Goal: Task Accomplishment & Management: Manage account settings

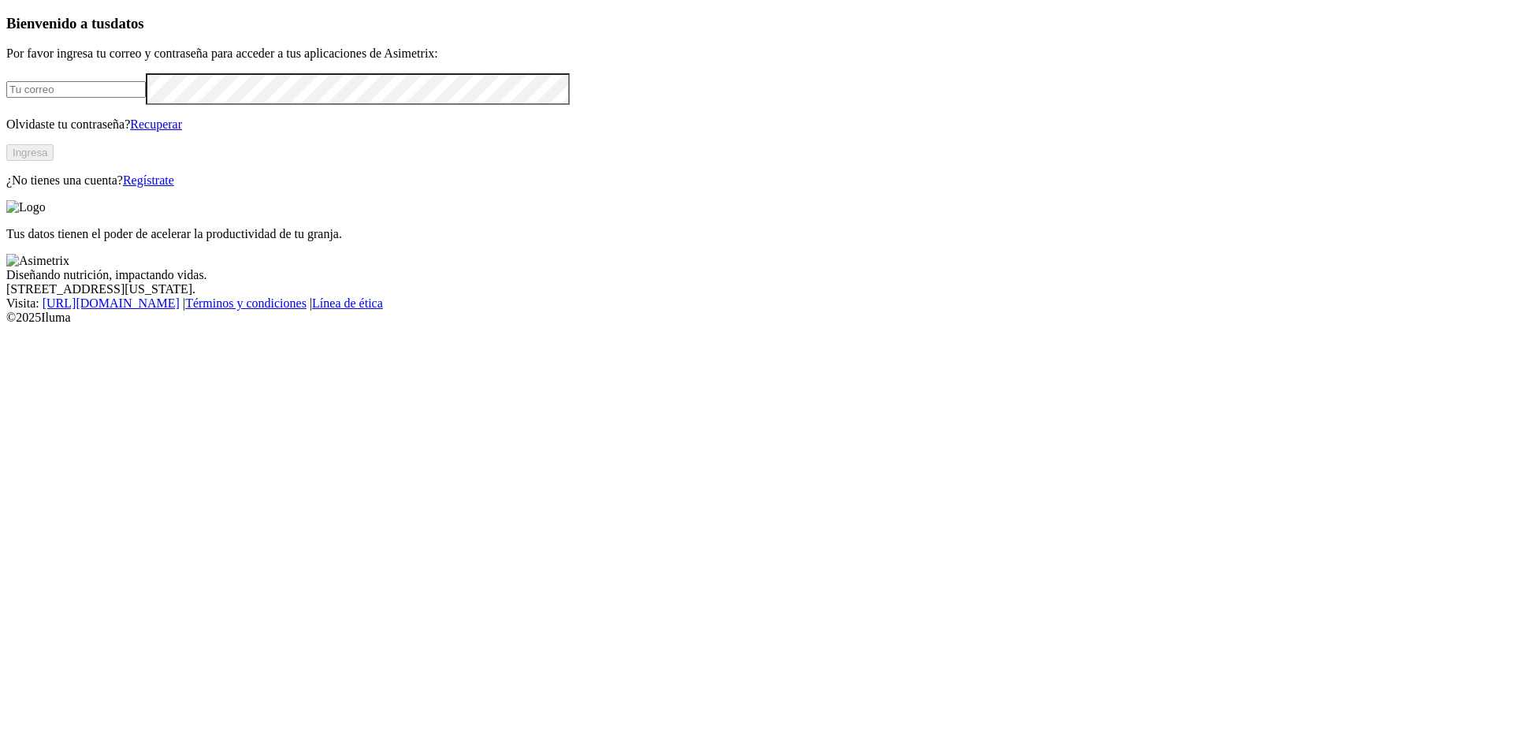
click at [146, 98] on input "email" at bounding box center [76, 89] width 140 height 17
drag, startPoint x: 4, startPoint y: 219, endPoint x: 168, endPoint y: 232, distance: 164.4
click at [146, 98] on input "email" at bounding box center [76, 89] width 140 height 17
type input "[PERSON_NAME][EMAIL_ADDRESS][PERSON_NAME][DOMAIN_NAME]"
click at [54, 161] on button "Ingresa" at bounding box center [29, 152] width 47 height 17
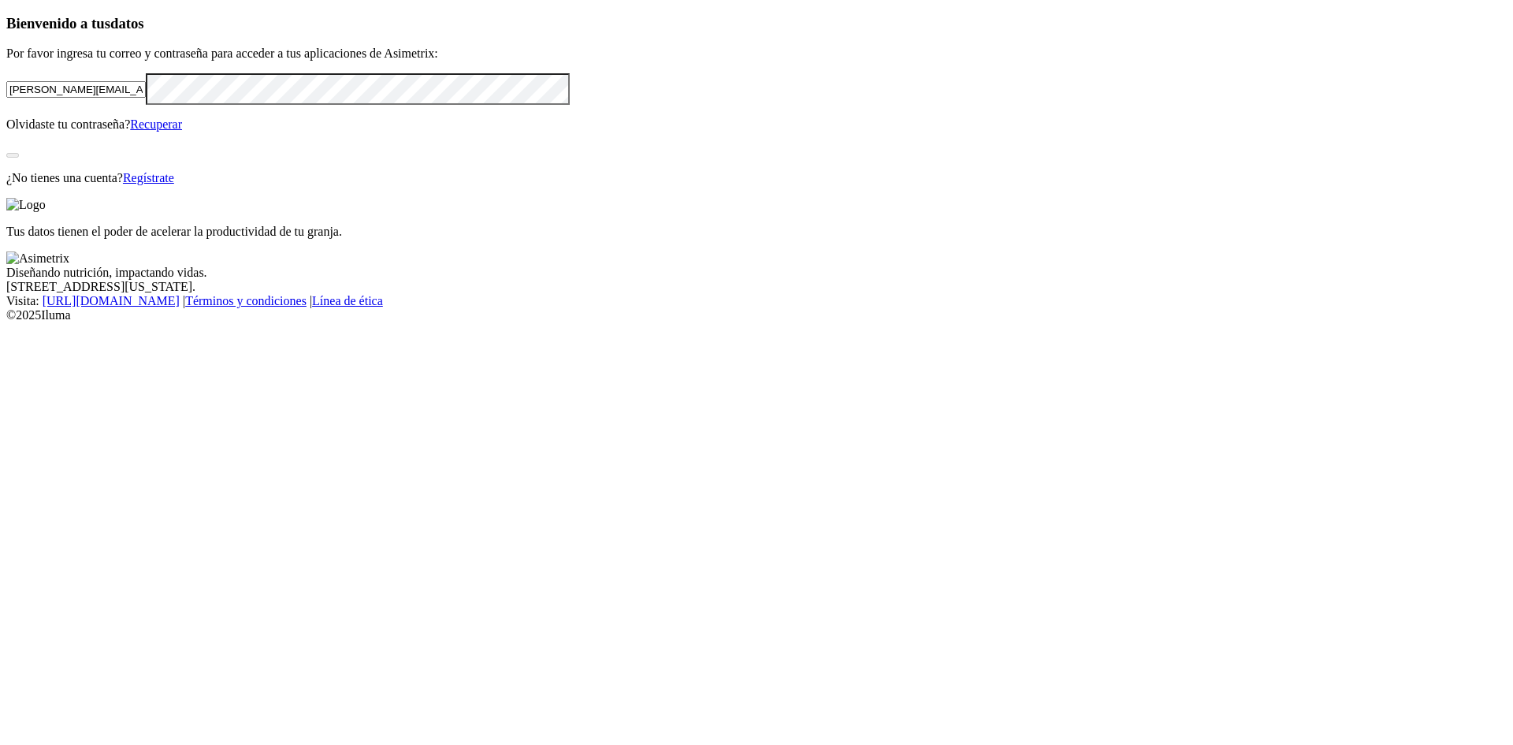
click at [108, 185] on div "Bienvenido a tus datos Por favor ingresa tu correo y contraseña para acceder a …" at bounding box center [756, 100] width 1501 height 170
